Goal: Information Seeking & Learning: Learn about a topic

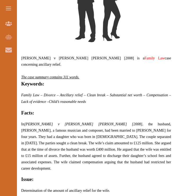
scroll to position [279, 0]
